Goal: Information Seeking & Learning: Learn about a topic

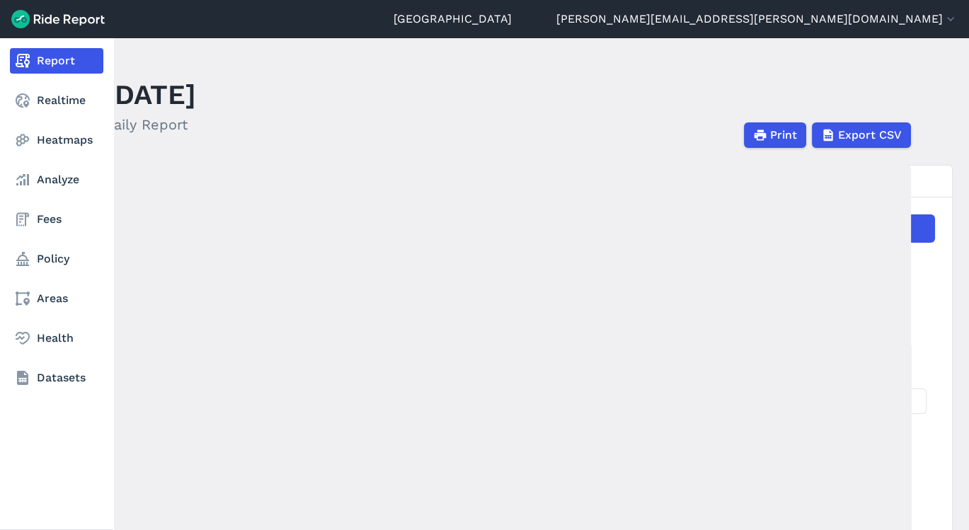
click at [16, 86] on nav "Report Realtime Heatmaps Analyze Fees Policy Areas Health Datasets" at bounding box center [56, 219] width 113 height 362
click at [29, 111] on link "Realtime" at bounding box center [56, 100] width 93 height 25
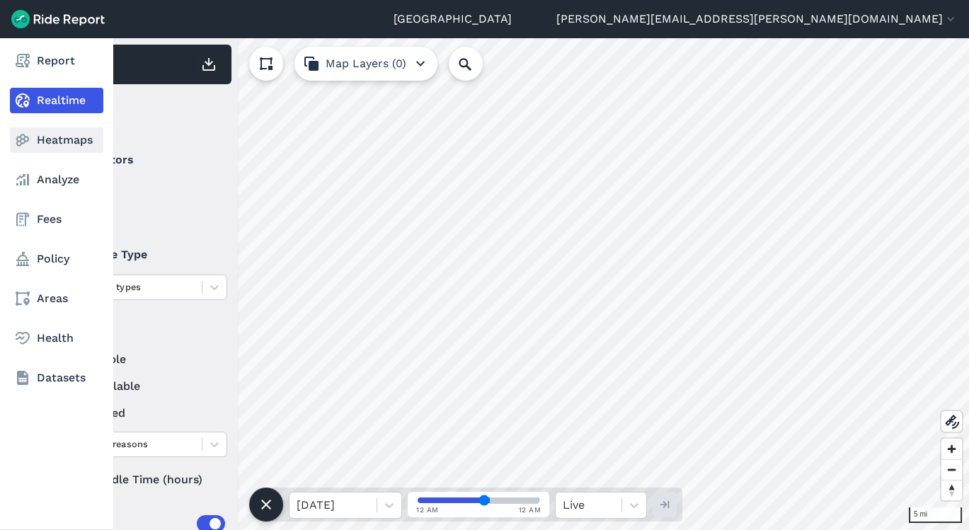
click at [61, 141] on link "Heatmaps" at bounding box center [56, 139] width 93 height 25
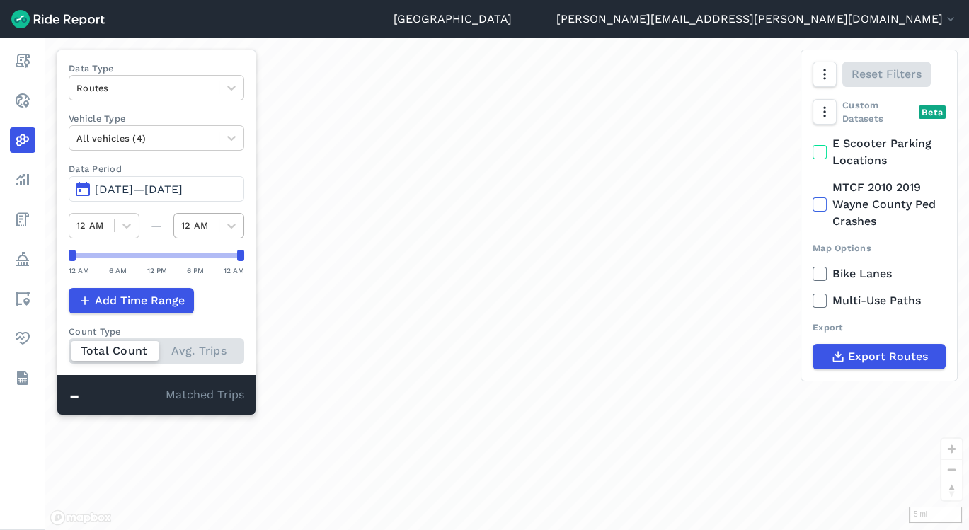
click at [76, 187] on button "[DATE]—[DATE]" at bounding box center [157, 188] width 176 height 25
